Goal: Information Seeking & Learning: Learn about a topic

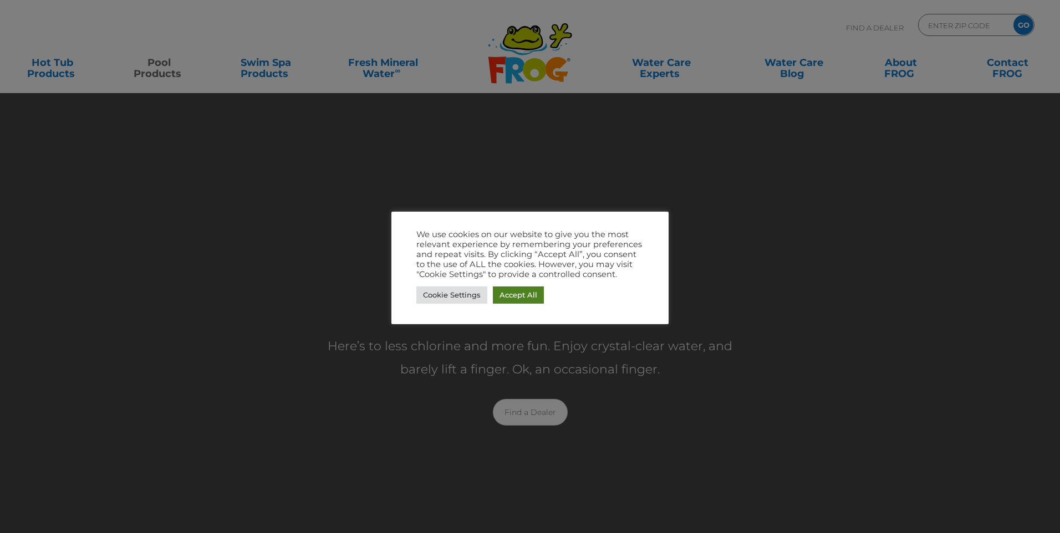
click at [521, 292] on link "Accept All" at bounding box center [518, 295] width 51 height 17
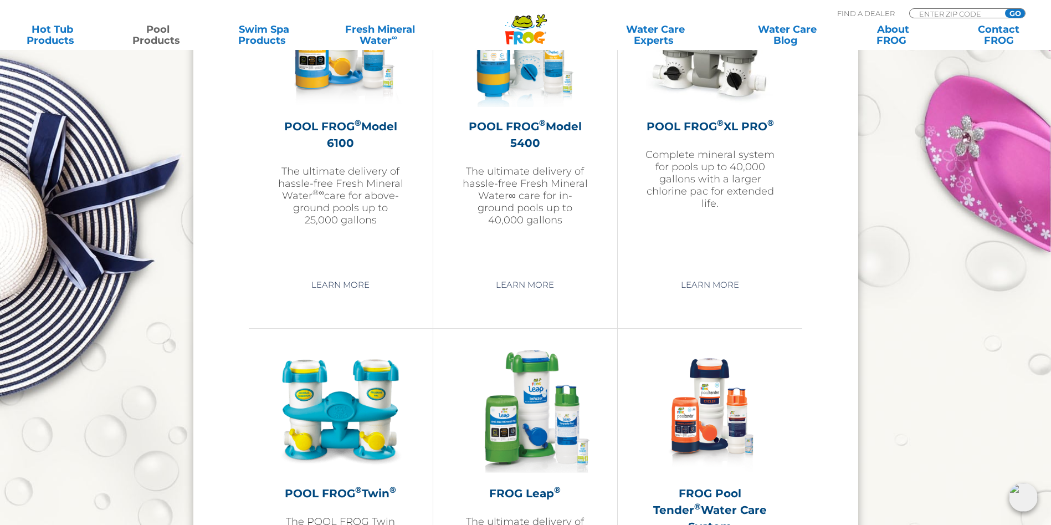
scroll to position [1616, 0]
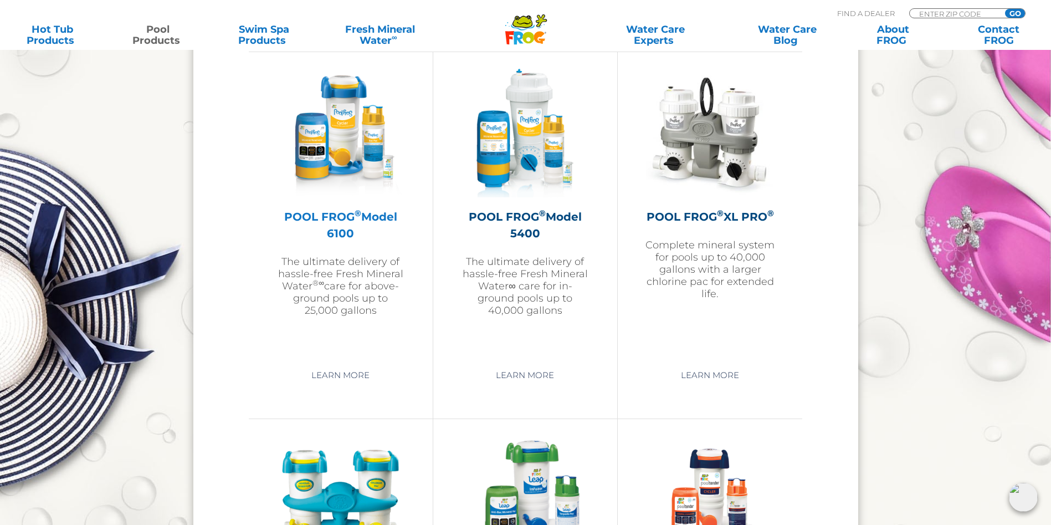
click at [336, 216] on h2 "POOL FROG ® Model 6100" at bounding box center [341, 224] width 129 height 33
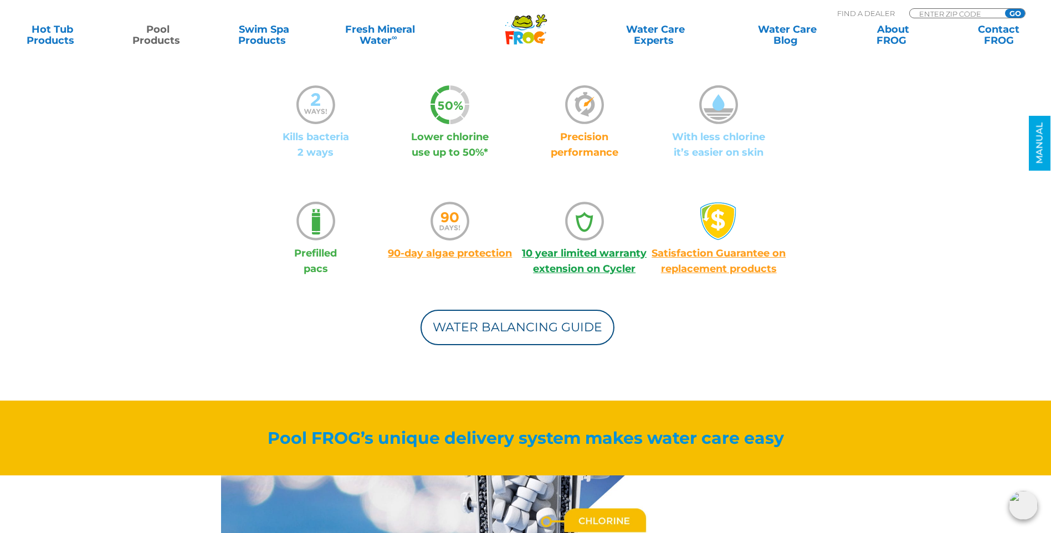
scroll to position [499, 0]
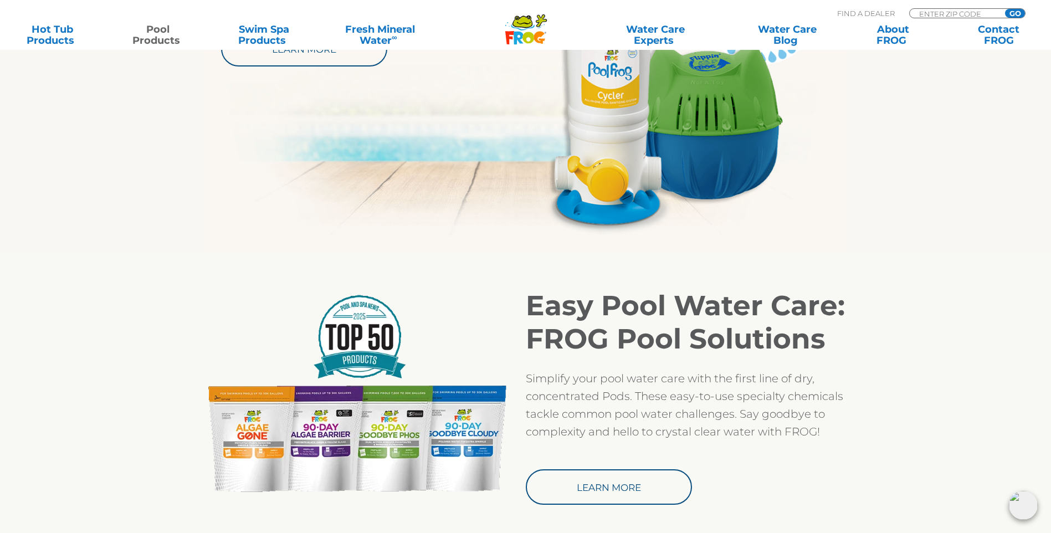
scroll to position [448, 0]
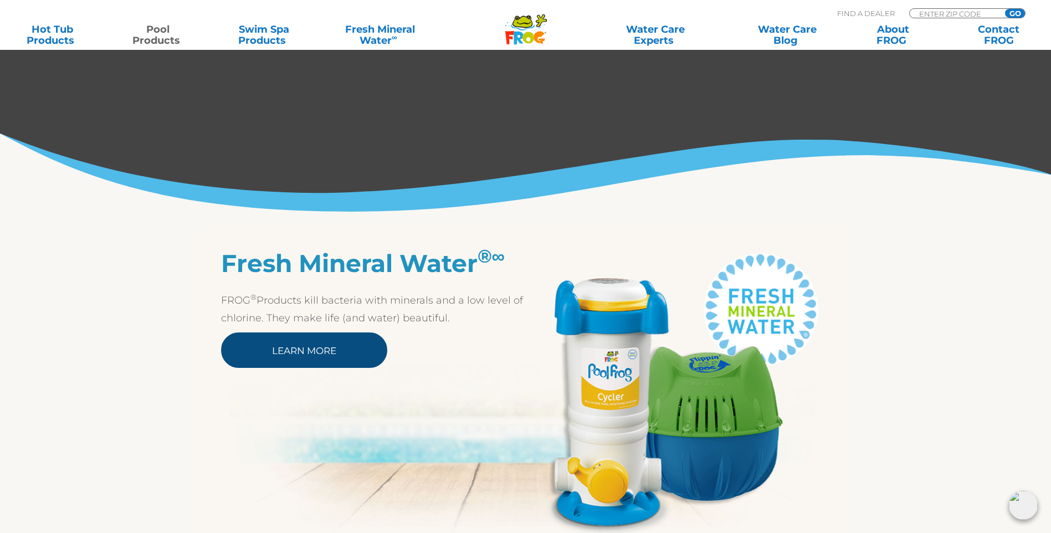
scroll to position [388, 0]
